Goal: Task Accomplishment & Management: Complete application form

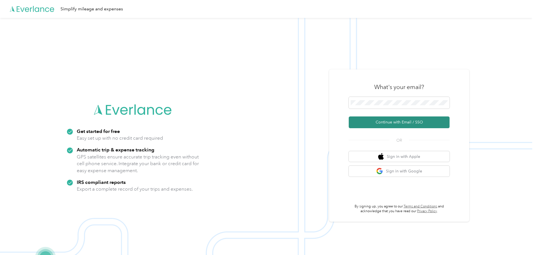
click at [398, 122] on button "Continue with Email / SSO" at bounding box center [399, 122] width 101 height 12
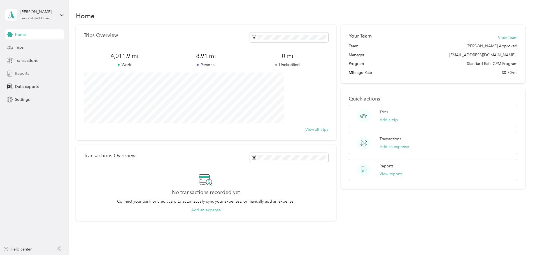
click at [22, 73] on span "Reports" at bounding box center [22, 74] width 14 height 6
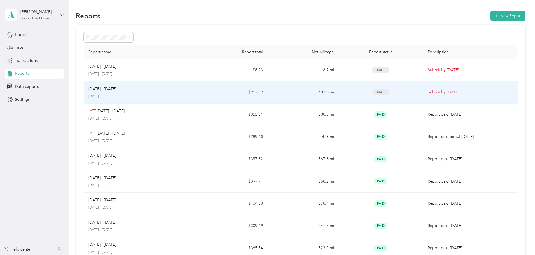
click at [192, 93] on div "[DATE] - [DATE] [DATE] - [DATE]" at bounding box center [140, 92] width 104 height 13
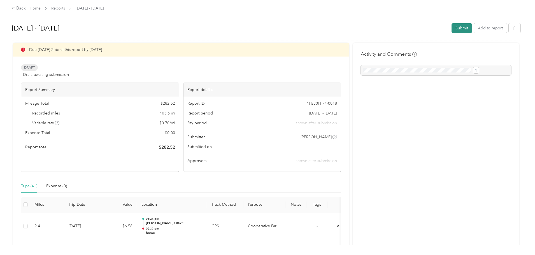
click at [451, 28] on button "Submit" at bounding box center [461, 28] width 20 height 10
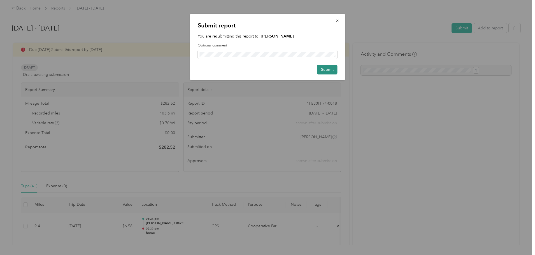
click at [326, 70] on button "Submit" at bounding box center [327, 70] width 20 height 10
